Goal: Task Accomplishment & Management: Manage account settings

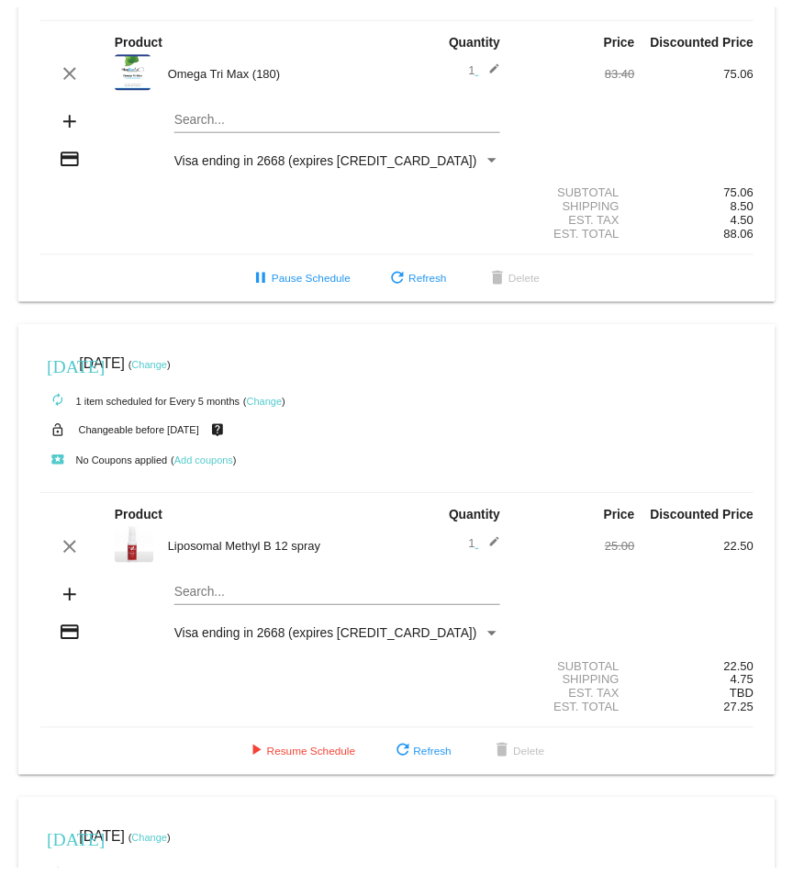
scroll to position [735, 0]
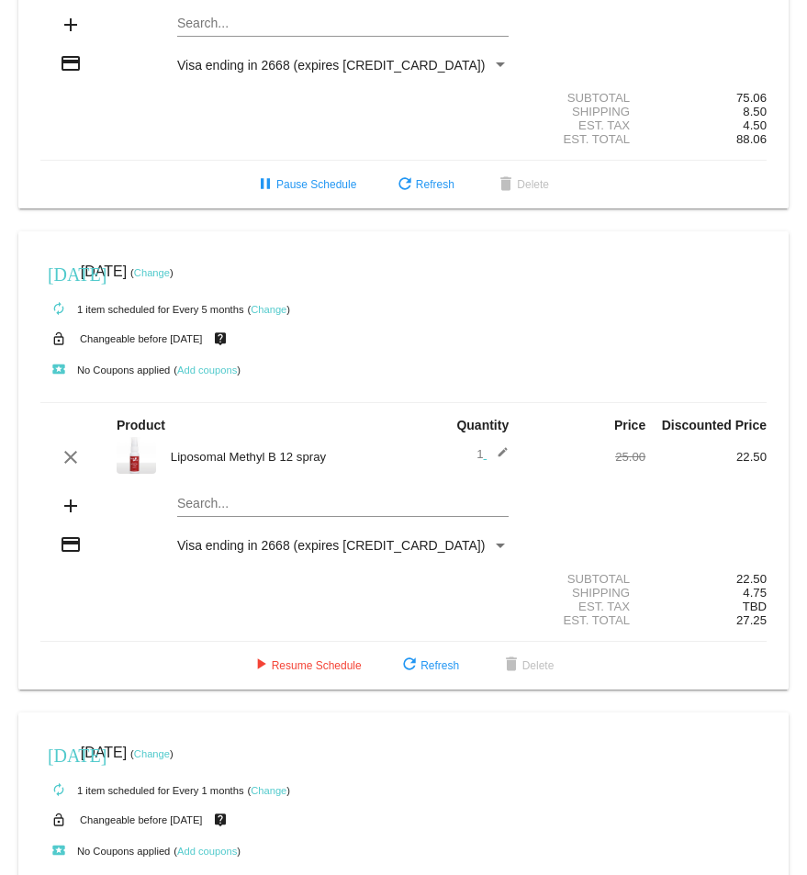
click at [170, 272] on link "Change" at bounding box center [152, 272] width 36 height 11
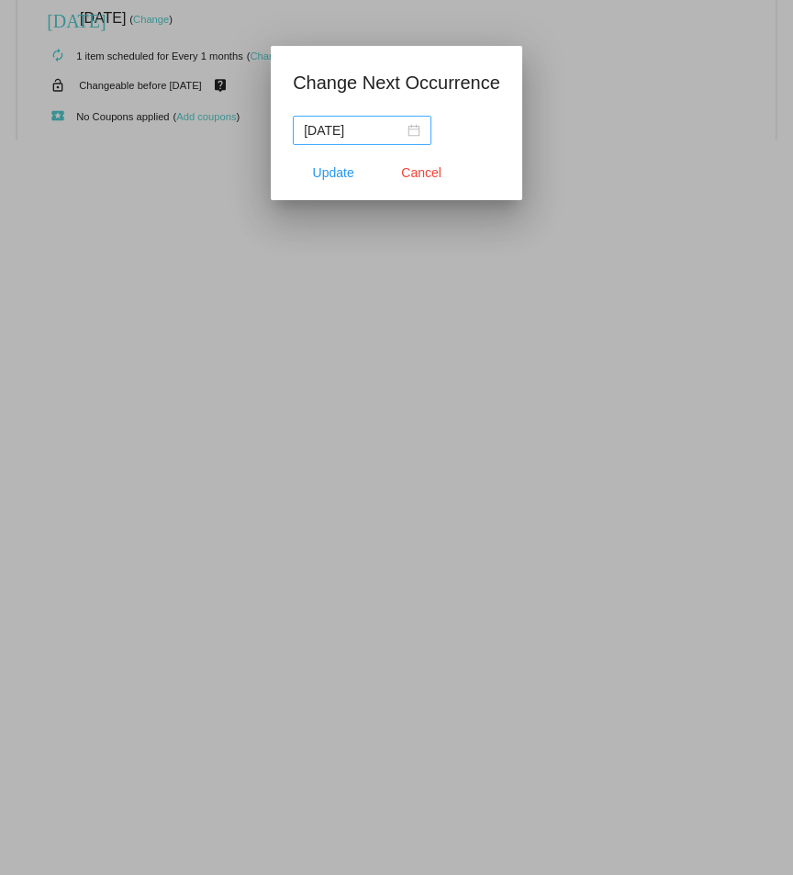
click at [411, 131] on div "[DATE]" at bounding box center [362, 130] width 117 height 20
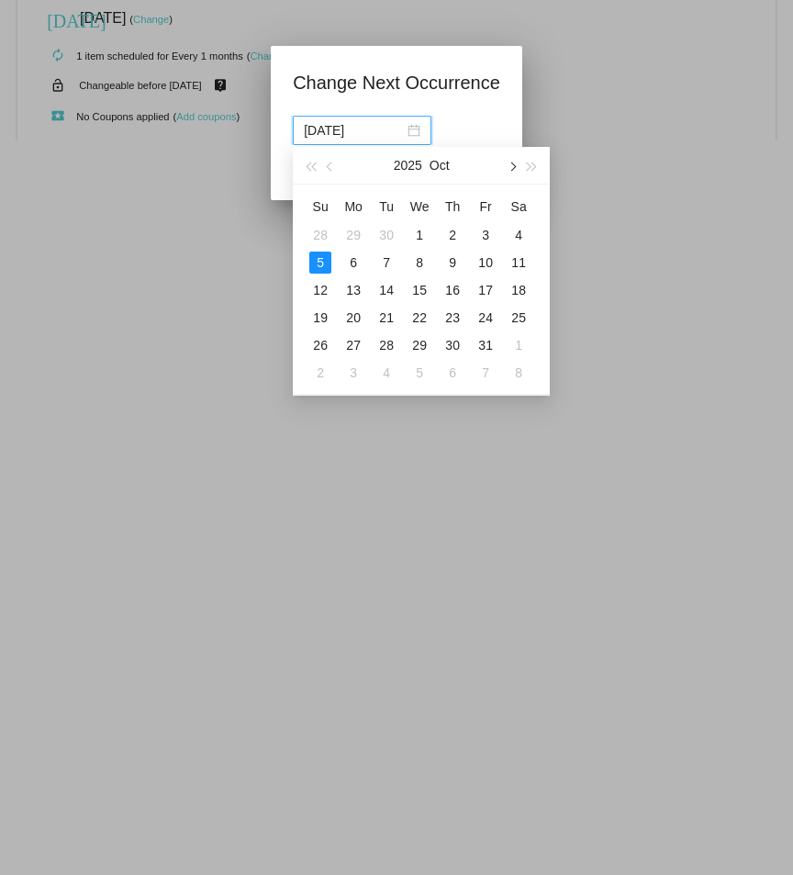
click at [517, 166] on button "button" at bounding box center [511, 165] width 20 height 37
click at [517, 163] on button "button" at bounding box center [511, 165] width 20 height 37
click at [489, 232] on div "5" at bounding box center [486, 235] width 22 height 22
type input "[DATE]"
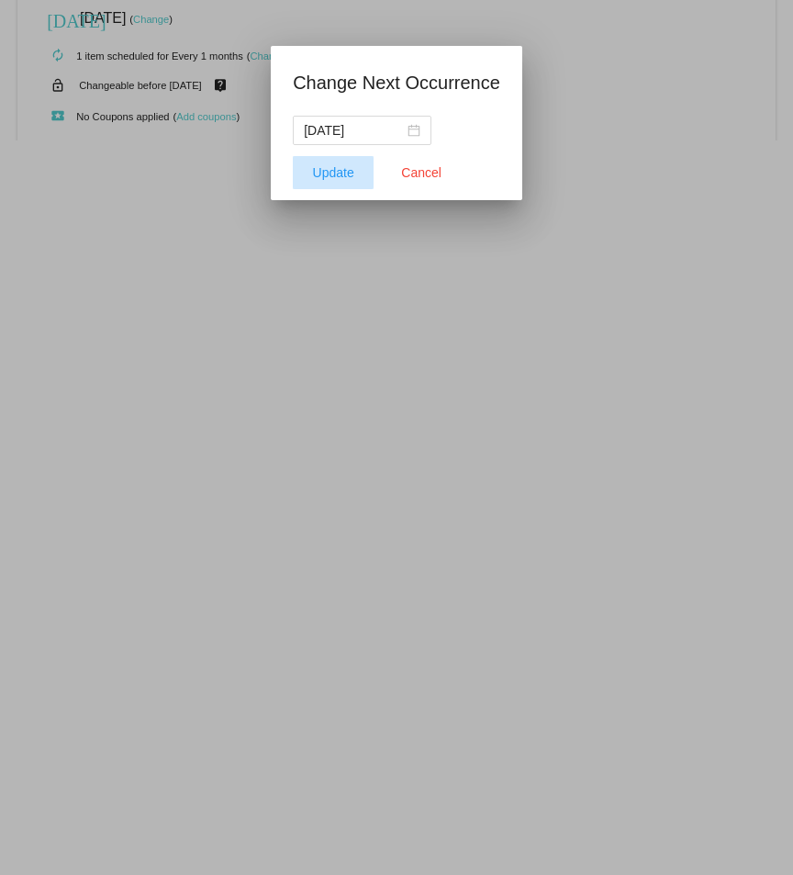
click at [324, 172] on span "Update" at bounding box center [333, 172] width 41 height 15
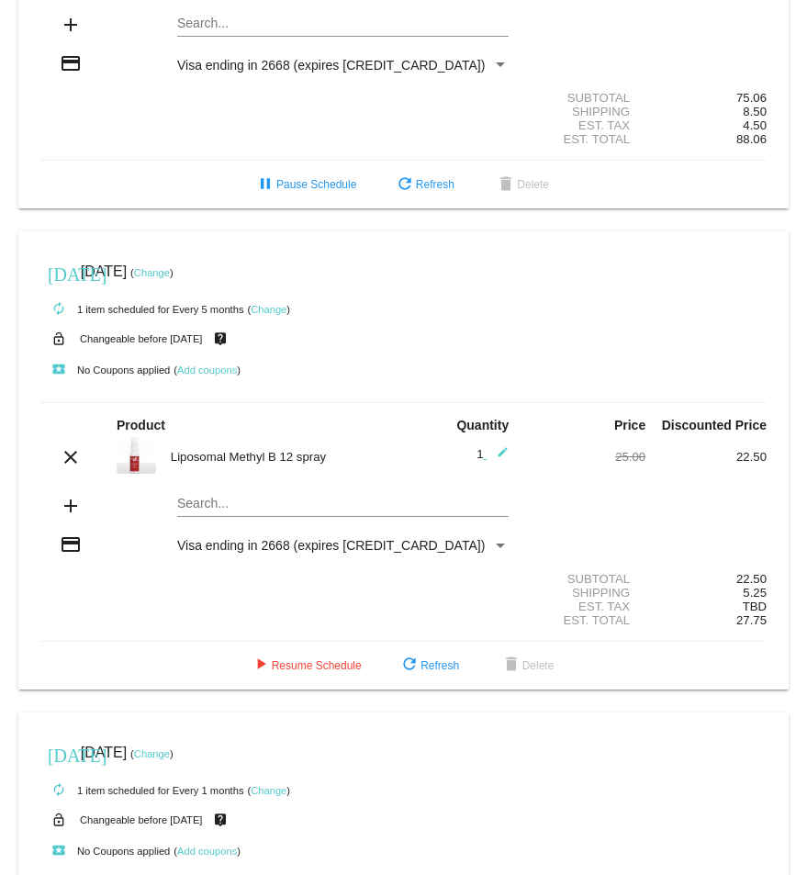
click at [263, 309] on link "Change" at bounding box center [269, 309] width 36 height 11
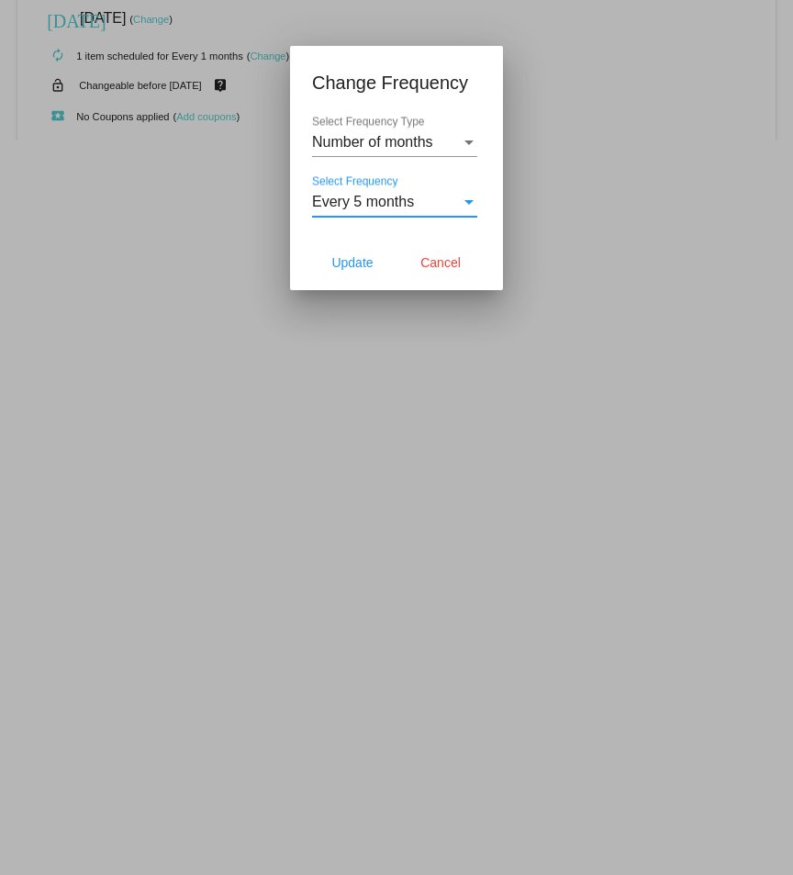
click at [469, 195] on div "Select Frequency" at bounding box center [469, 202] width 17 height 17
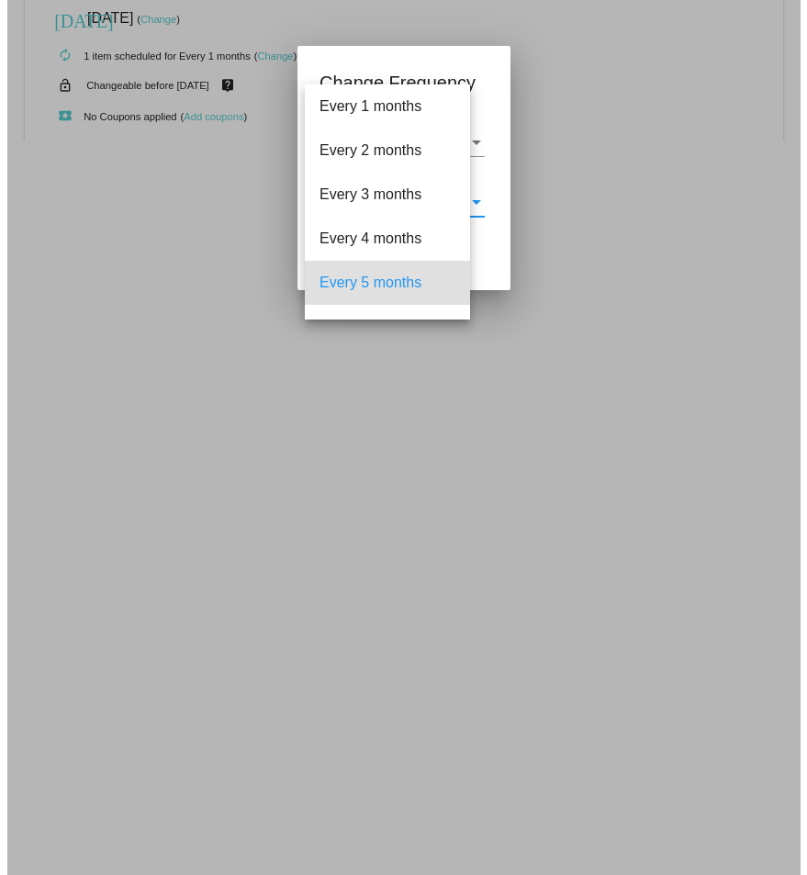
scroll to position [81, 0]
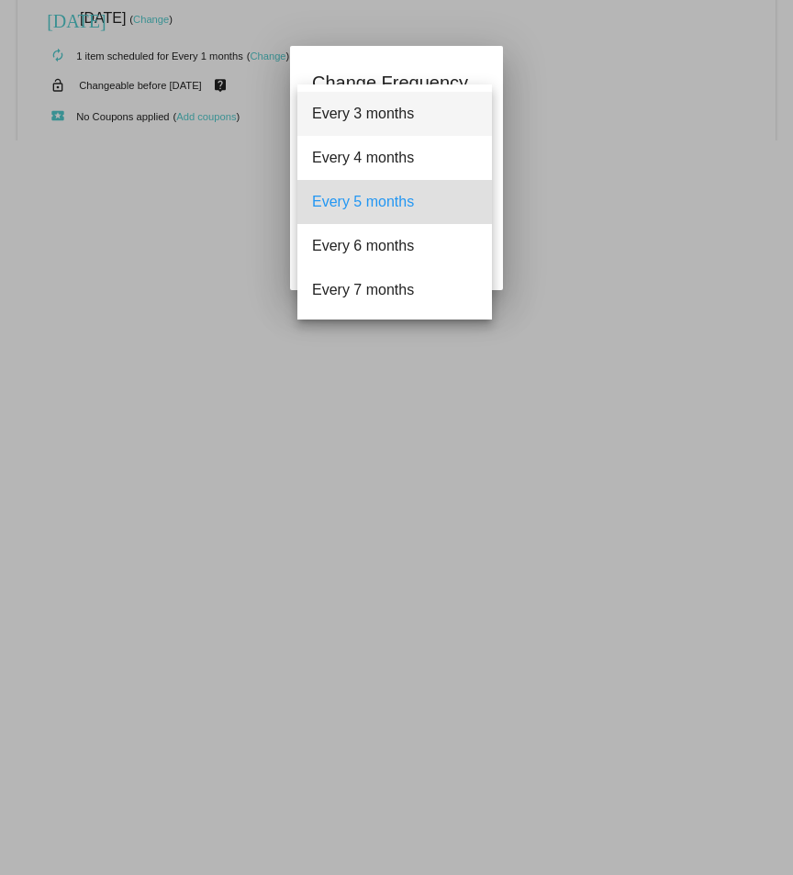
click at [393, 108] on span "Every 3 months" at bounding box center [394, 114] width 165 height 44
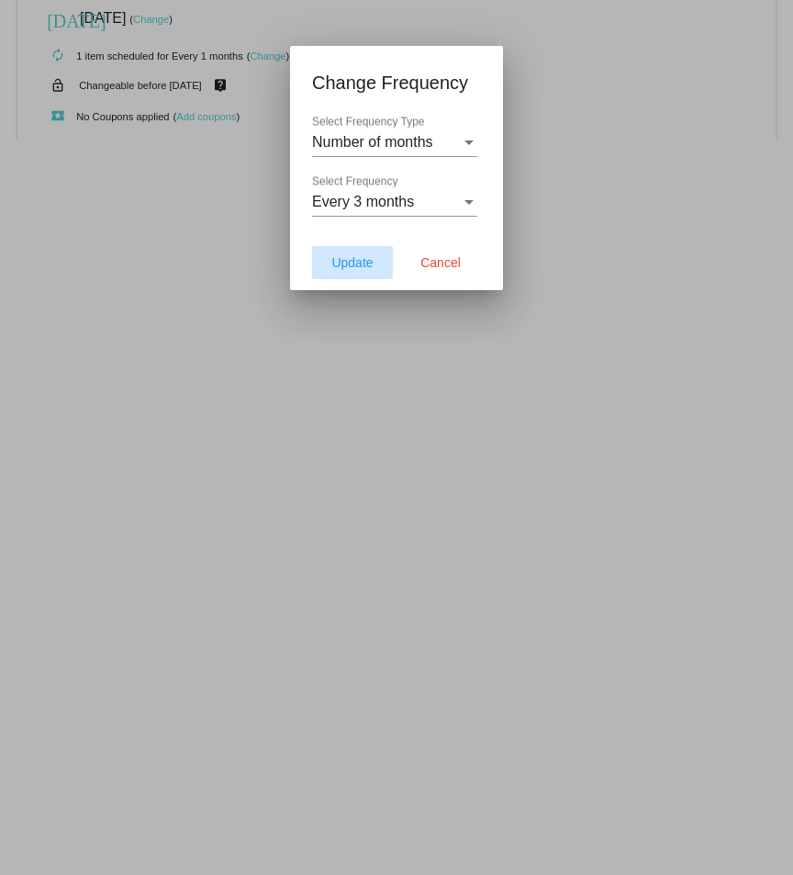
click at [362, 263] on span "Update" at bounding box center [351, 262] width 41 height 15
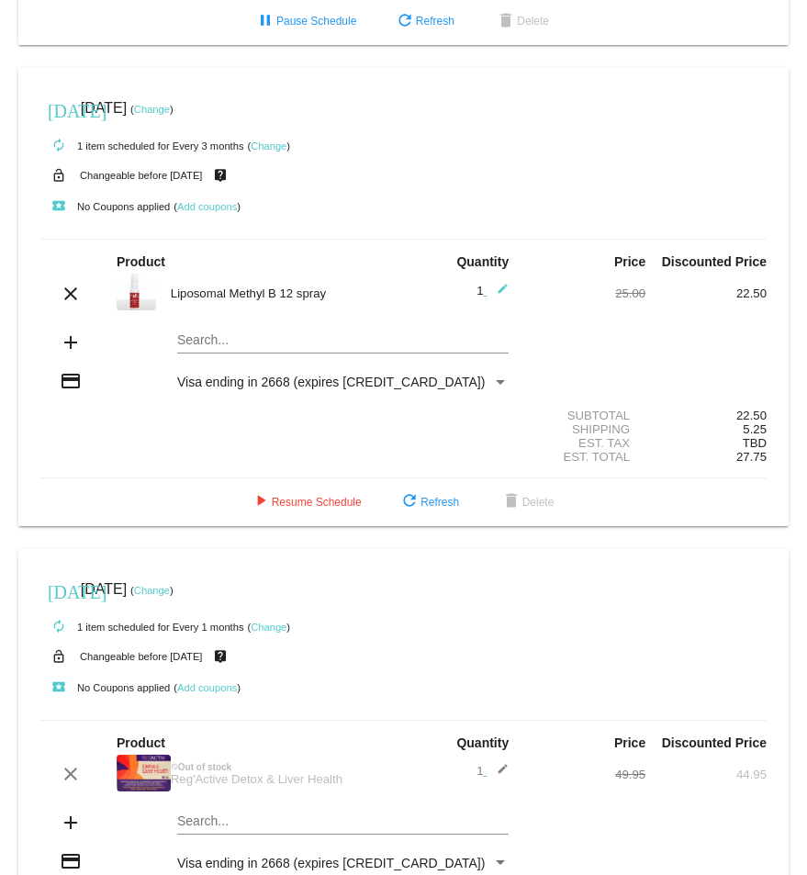
scroll to position [918, 0]
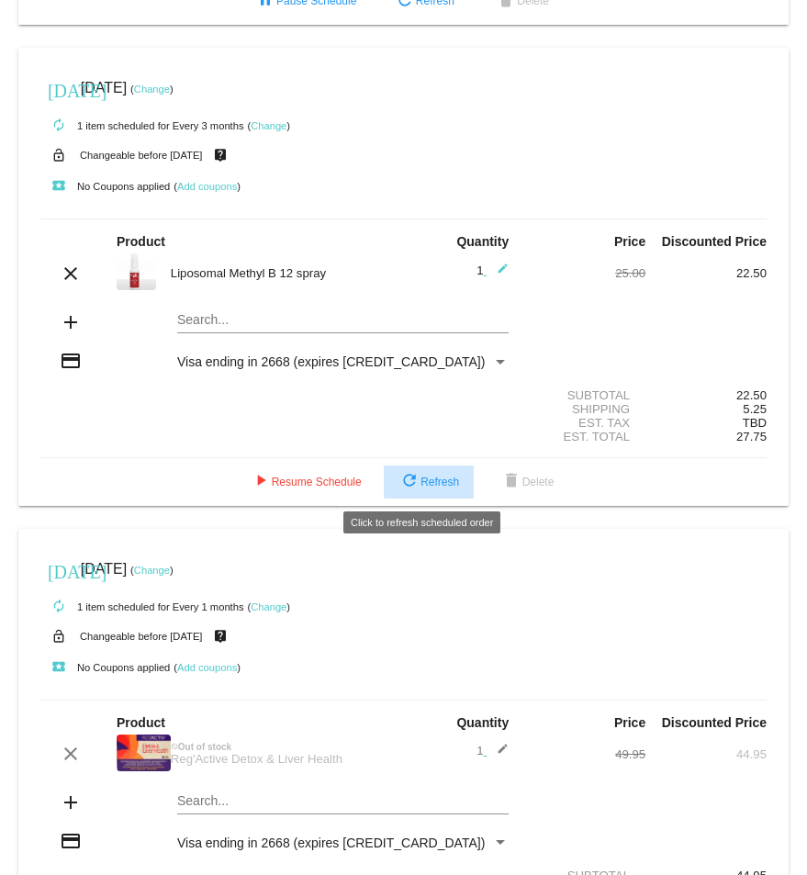
click at [419, 477] on span "refresh Refresh" at bounding box center [429, 482] width 61 height 13
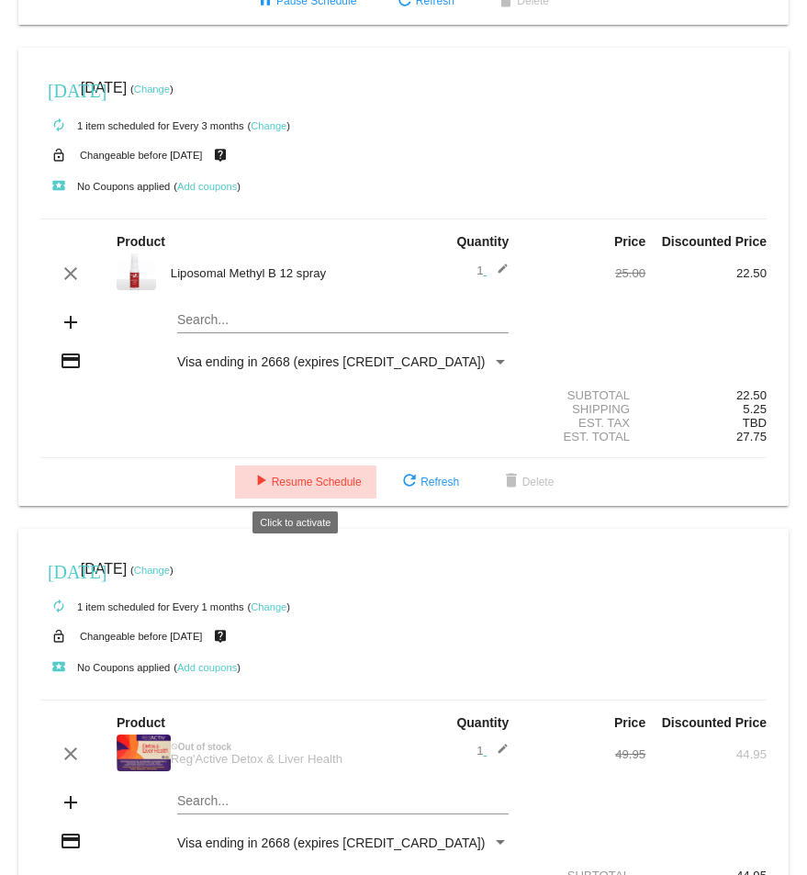
click at [257, 475] on mat-icon "play_arrow" at bounding box center [261, 482] width 22 height 22
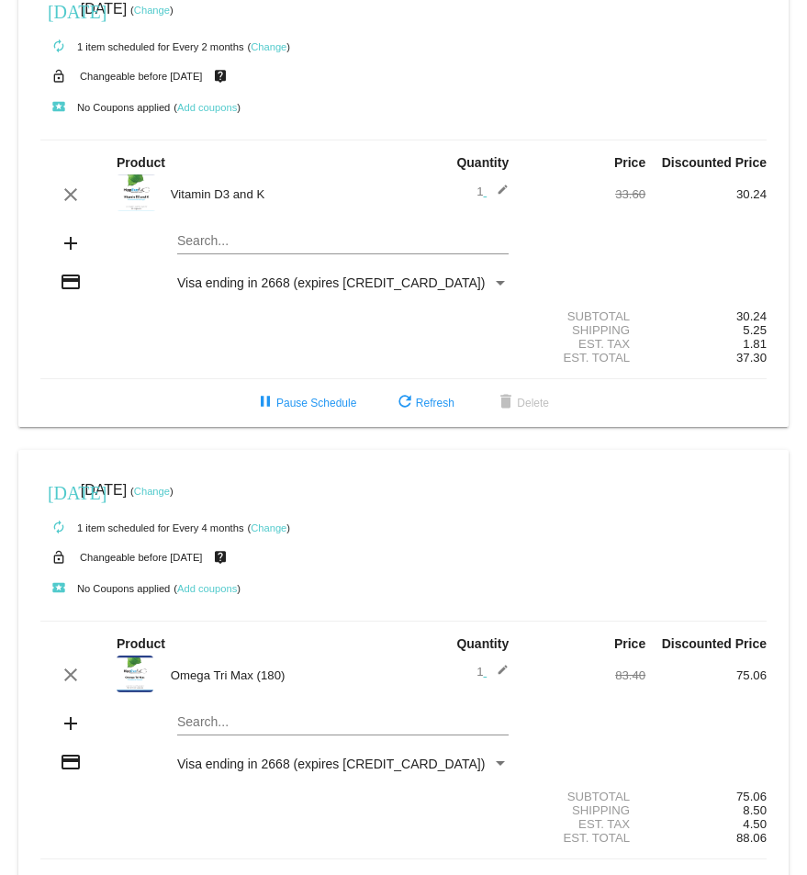
scroll to position [0, 0]
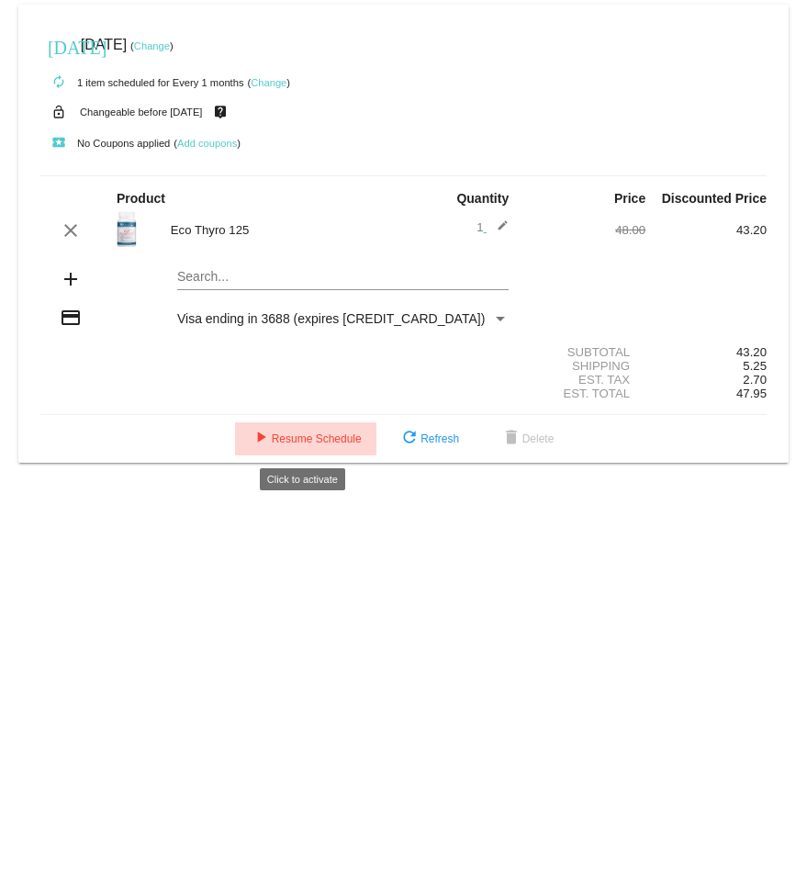
click at [319, 428] on button "play_arrow Resume Schedule" at bounding box center [305, 438] width 141 height 33
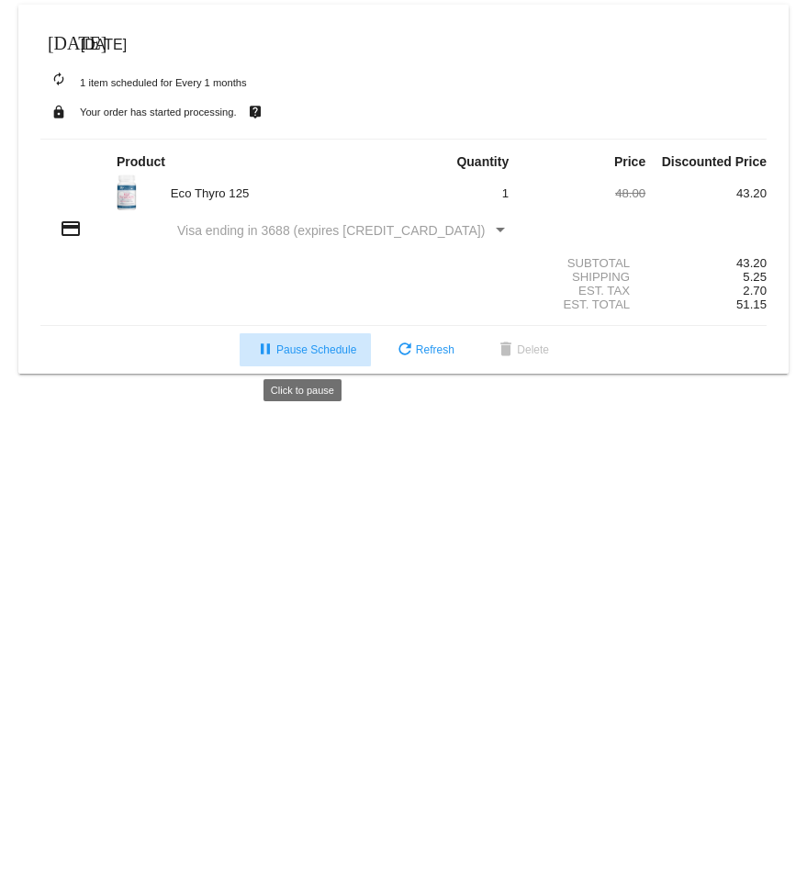
click at [312, 348] on span "pause Pause Schedule" at bounding box center [305, 349] width 102 height 13
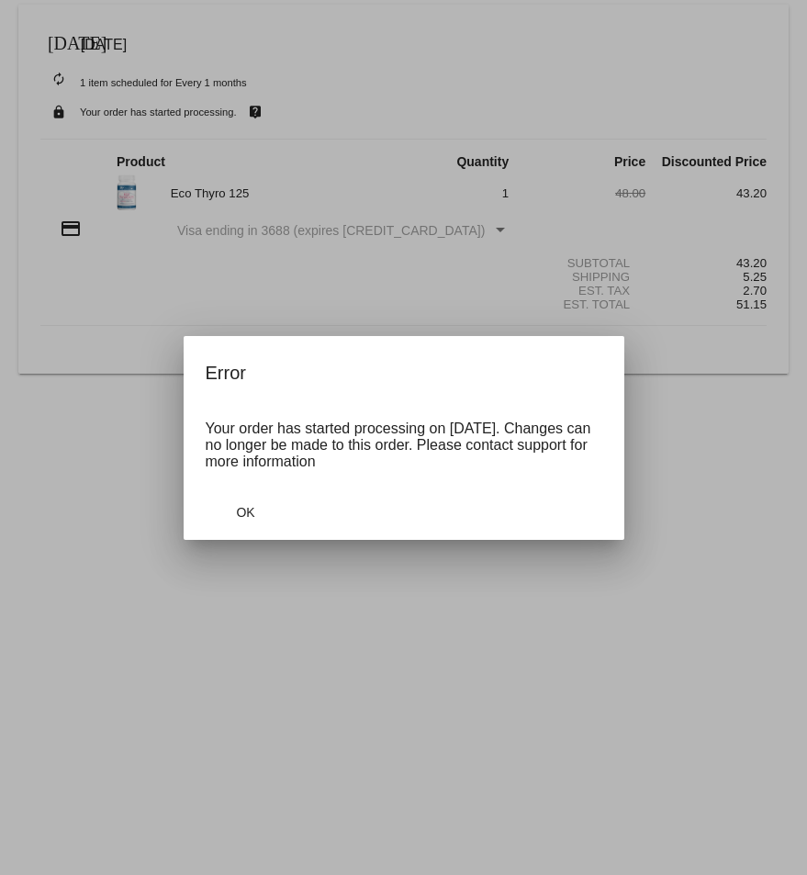
click at [251, 281] on div at bounding box center [403, 437] width 807 height 875
